Goal: Task Accomplishment & Management: Use online tool/utility

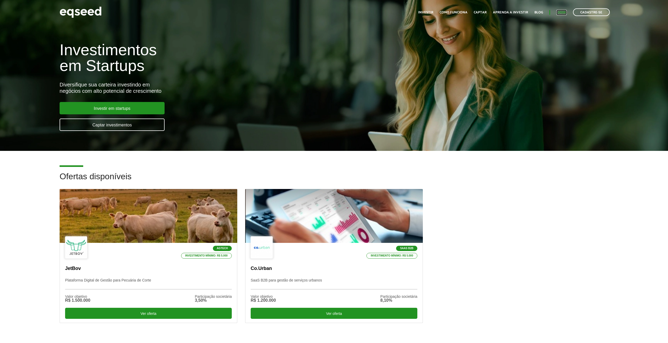
click at [557, 12] on link "Login" at bounding box center [562, 12] width 10 height 3
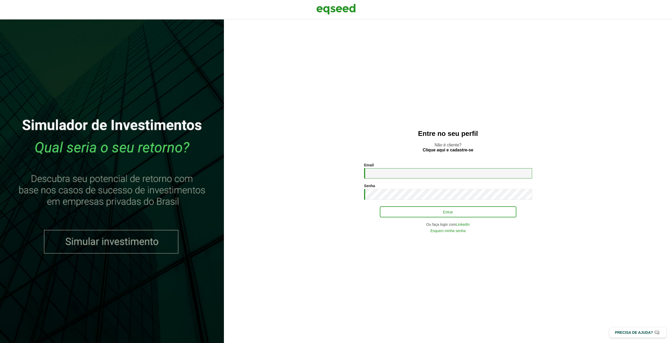
type input "**********"
click at [442, 212] on button "Entrar" at bounding box center [448, 212] width 137 height 10
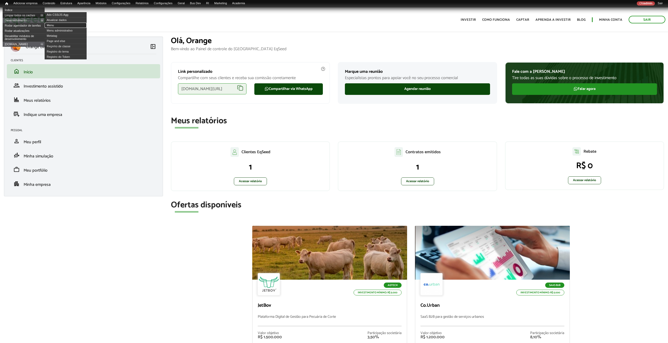
click at [55, 25] on link "Menu" at bounding box center [66, 25] width 42 height 5
